Goal: Transaction & Acquisition: Book appointment/travel/reservation

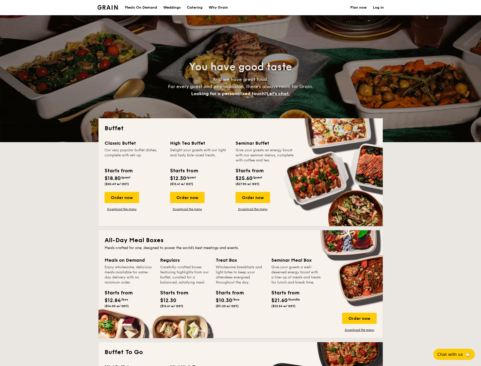
select select
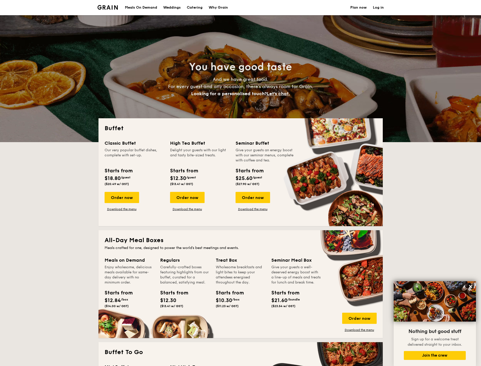
click at [152, 7] on div "Meals On Demand" at bounding box center [141, 7] width 32 height 15
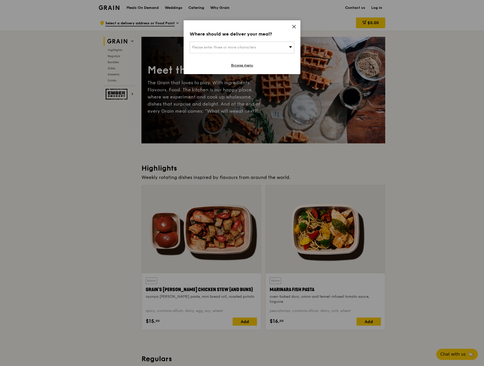
click at [292, 27] on icon at bounding box center [294, 26] width 5 height 5
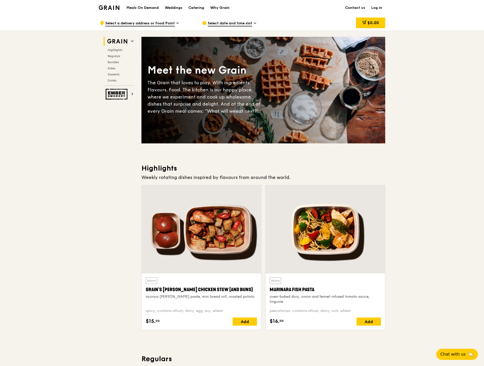
click at [115, 58] on span "Regulars" at bounding box center [114, 56] width 13 height 4
click at [137, 7] on h1 "Meals On Demand" at bounding box center [142, 7] width 32 height 5
click at [146, 8] on h1 "Meals On Demand" at bounding box center [142, 7] width 32 height 5
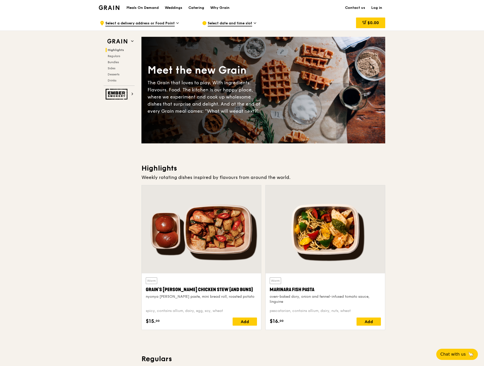
click at [146, 8] on h1 "Meals On Demand" at bounding box center [142, 7] width 32 height 5
drag, startPoint x: 146, startPoint y: 8, endPoint x: 140, endPoint y: 7, distance: 6.1
click at [140, 7] on h1 "Meals On Demand" at bounding box center [142, 7] width 32 height 5
click at [204, 7] on div "Catering" at bounding box center [196, 7] width 16 height 15
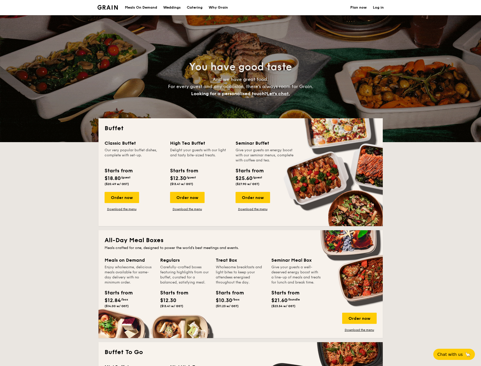
select select
click at [191, 9] on h1 "Catering" at bounding box center [195, 7] width 16 height 15
